Goal: Navigation & Orientation: Find specific page/section

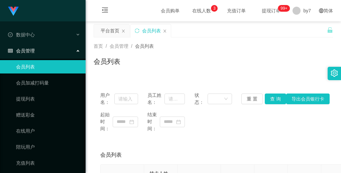
click at [37, 51] on div "会员管理" at bounding box center [43, 50] width 86 height 13
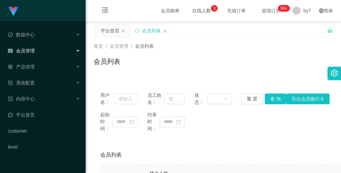
click at [37, 51] on div "会员管理" at bounding box center [43, 50] width 86 height 13
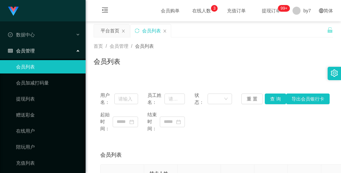
scroll to position [106, 0]
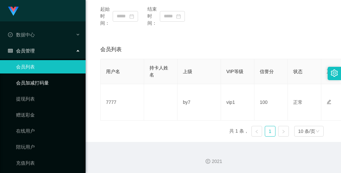
click at [42, 80] on link "会员加减打码量" at bounding box center [48, 82] width 64 height 13
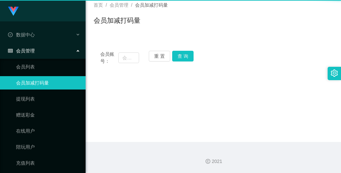
scroll to position [41, 0]
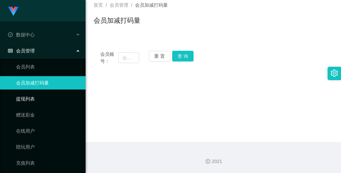
click at [30, 102] on link "提现列表" at bounding box center [48, 98] width 64 height 13
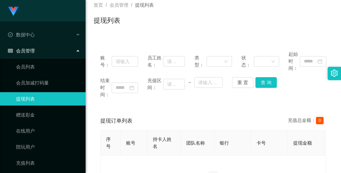
scroll to position [116, 0]
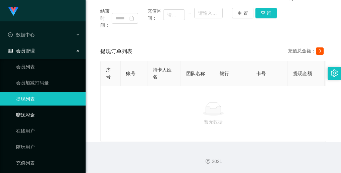
click at [36, 113] on link "赠送彩金" at bounding box center [48, 114] width 64 height 13
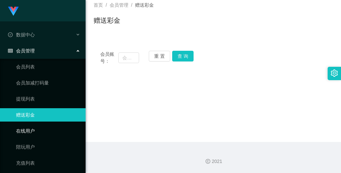
click at [29, 132] on link "在线用户" at bounding box center [48, 130] width 64 height 13
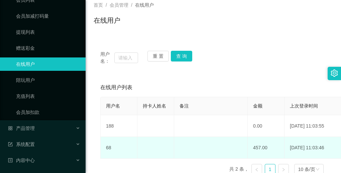
scroll to position [79, 0]
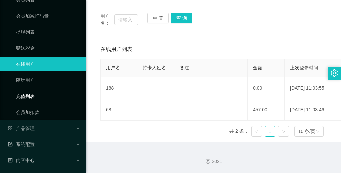
click at [43, 98] on link "充值列表" at bounding box center [48, 96] width 64 height 13
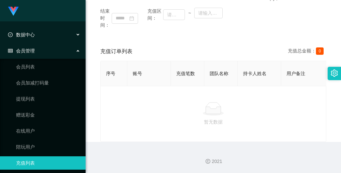
click at [32, 41] on div "数据中心" at bounding box center [43, 34] width 86 height 13
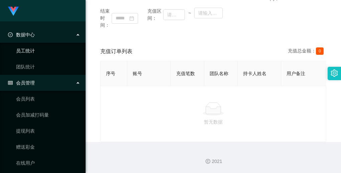
click at [39, 50] on link "员工统计" at bounding box center [48, 50] width 64 height 13
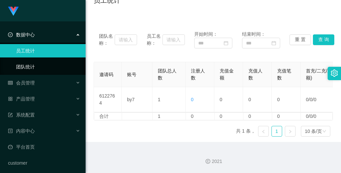
click at [49, 70] on link "团队统计" at bounding box center [48, 66] width 64 height 13
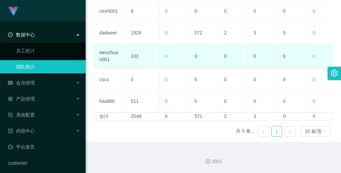
scroll to position [86, 0]
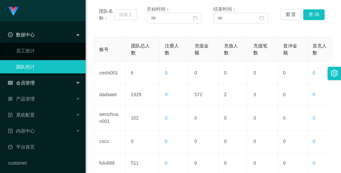
click at [46, 86] on div "会员管理" at bounding box center [43, 82] width 86 height 13
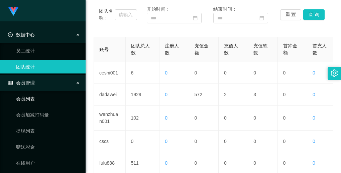
click at [36, 96] on link "会员列表" at bounding box center [48, 98] width 64 height 13
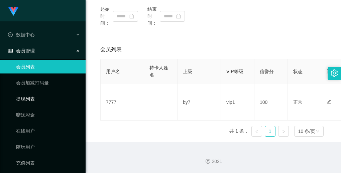
click at [33, 97] on link "提现列表" at bounding box center [48, 98] width 64 height 13
